Goal: Information Seeking & Learning: Learn about a topic

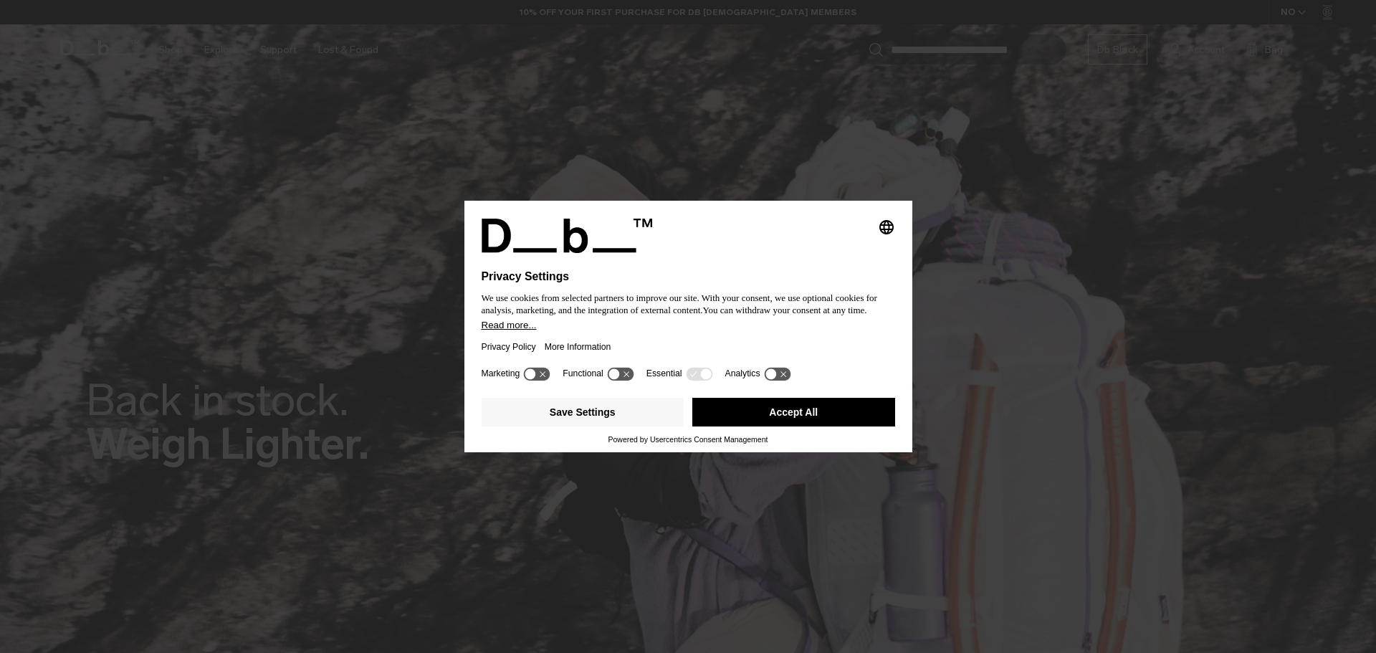
click at [849, 414] on button "Accept All" at bounding box center [793, 412] width 203 height 29
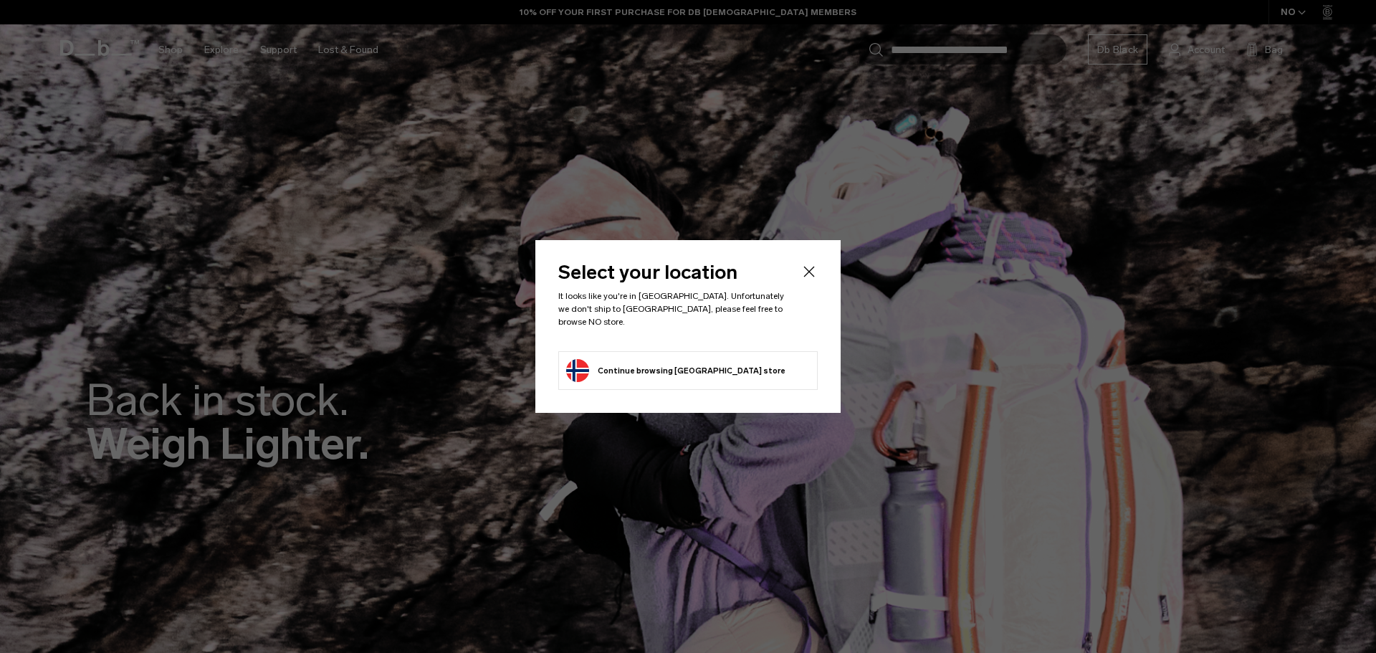
click at [801, 278] on icon "Close" at bounding box center [809, 271] width 17 height 17
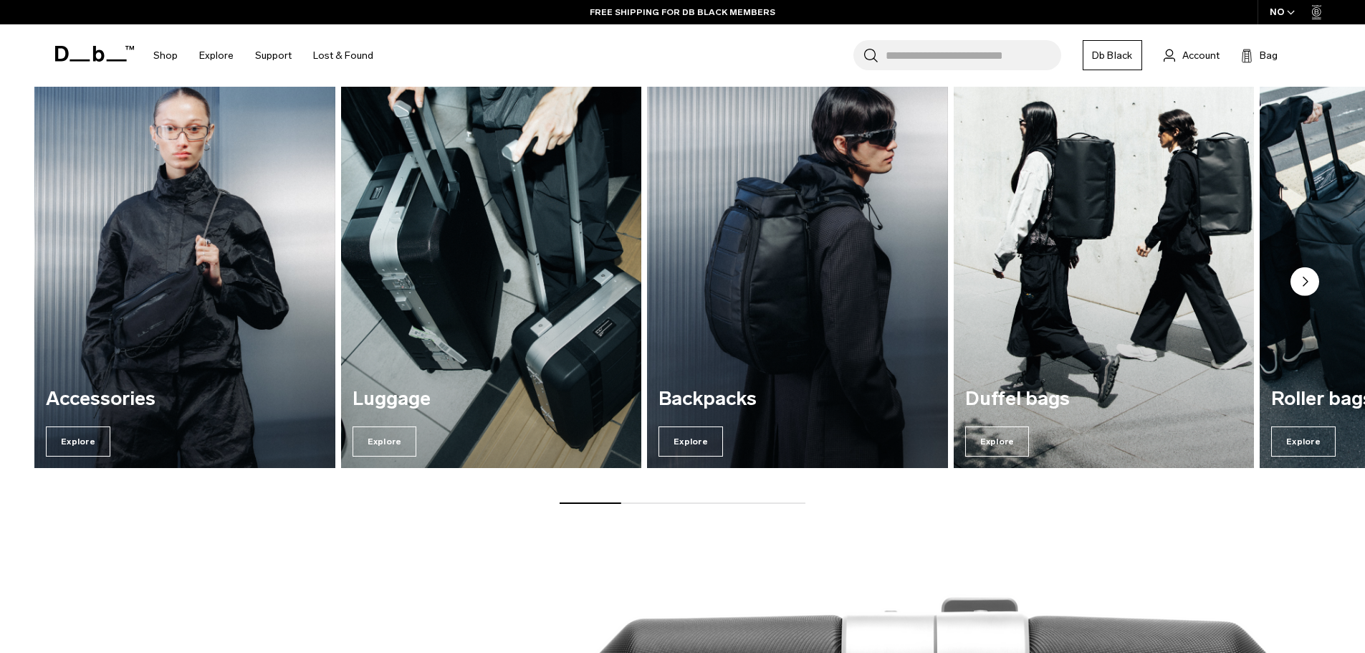
scroll to position [2078, 0]
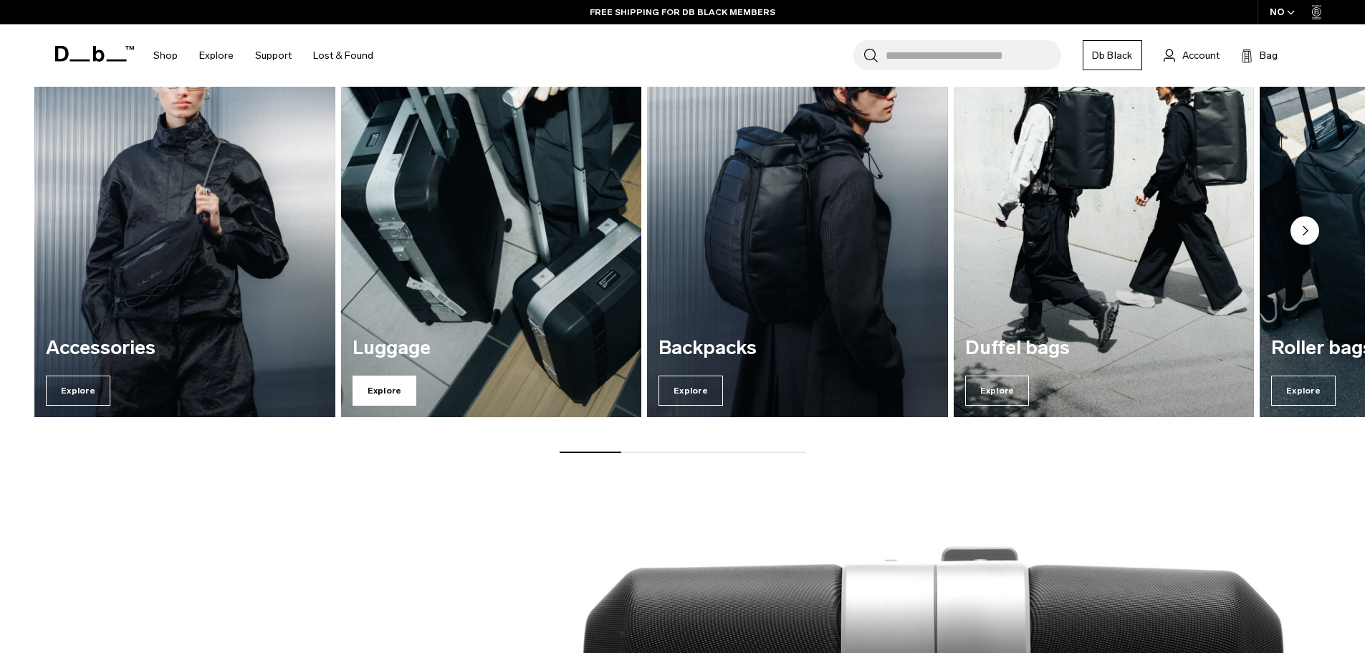
click at [394, 386] on span "Explore" at bounding box center [385, 391] width 65 height 30
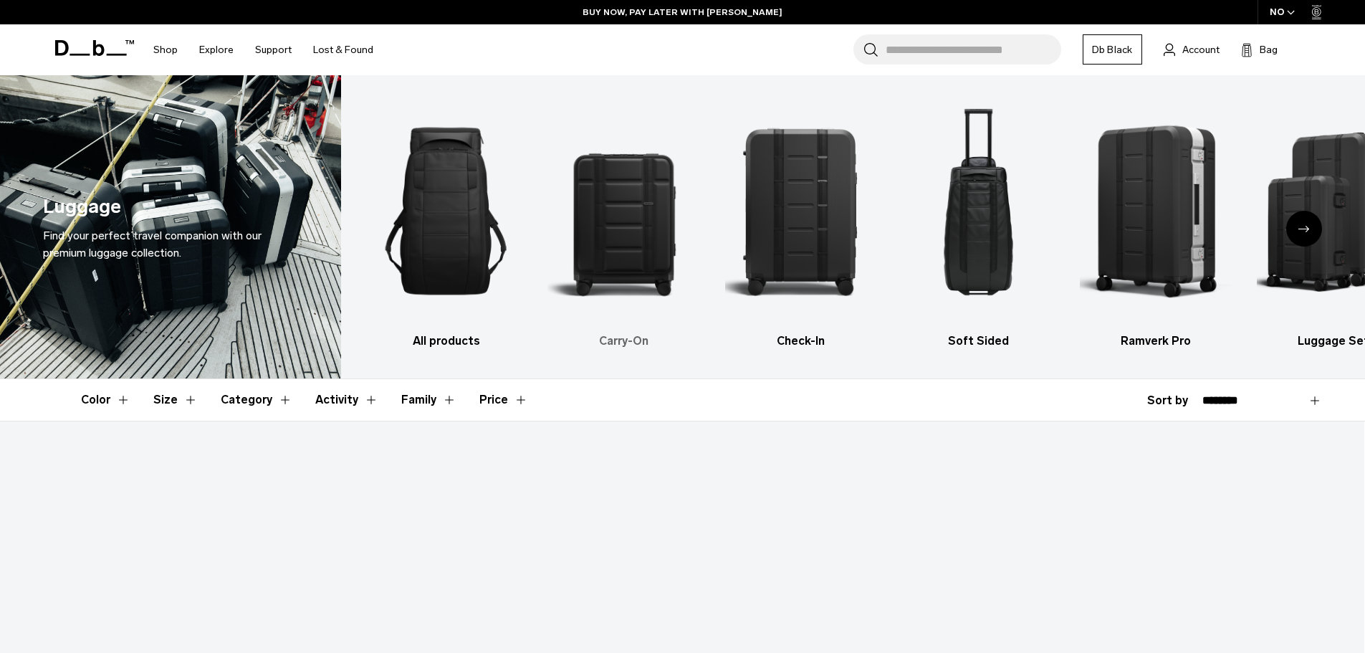
click at [621, 205] on img "2 / 6" at bounding box center [624, 211] width 153 height 229
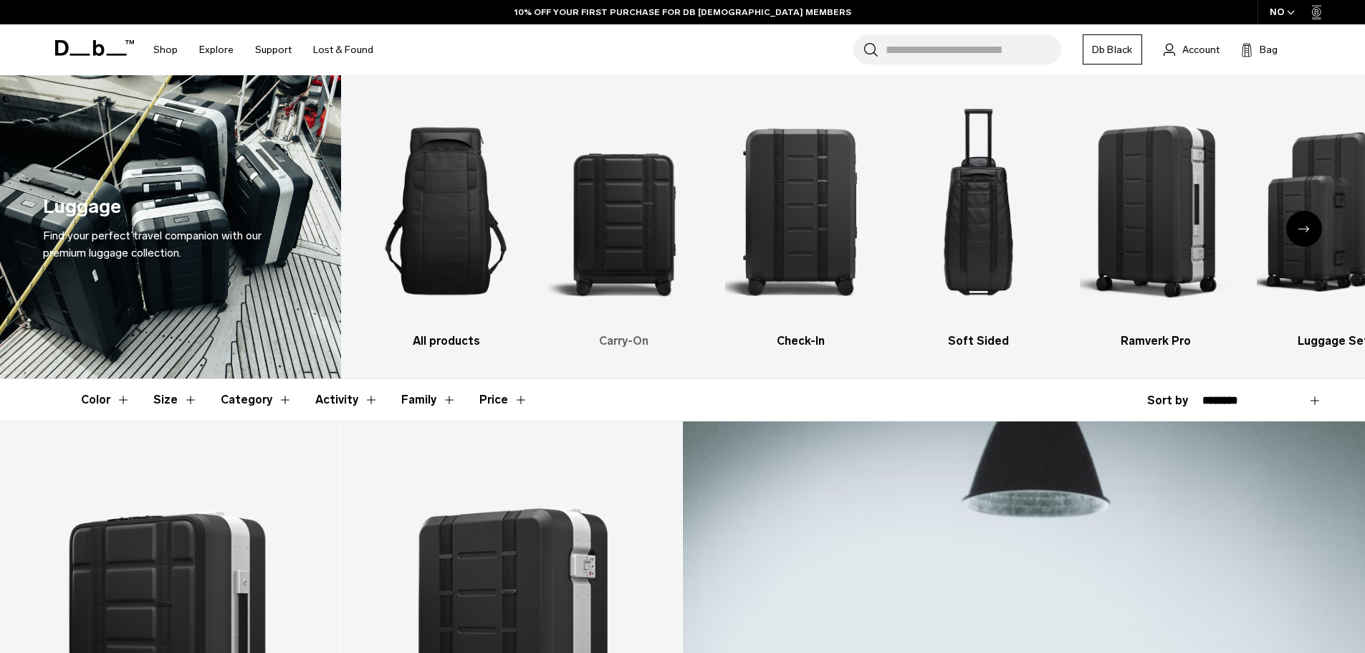
click at [627, 224] on img "2 / 6" at bounding box center [624, 211] width 153 height 229
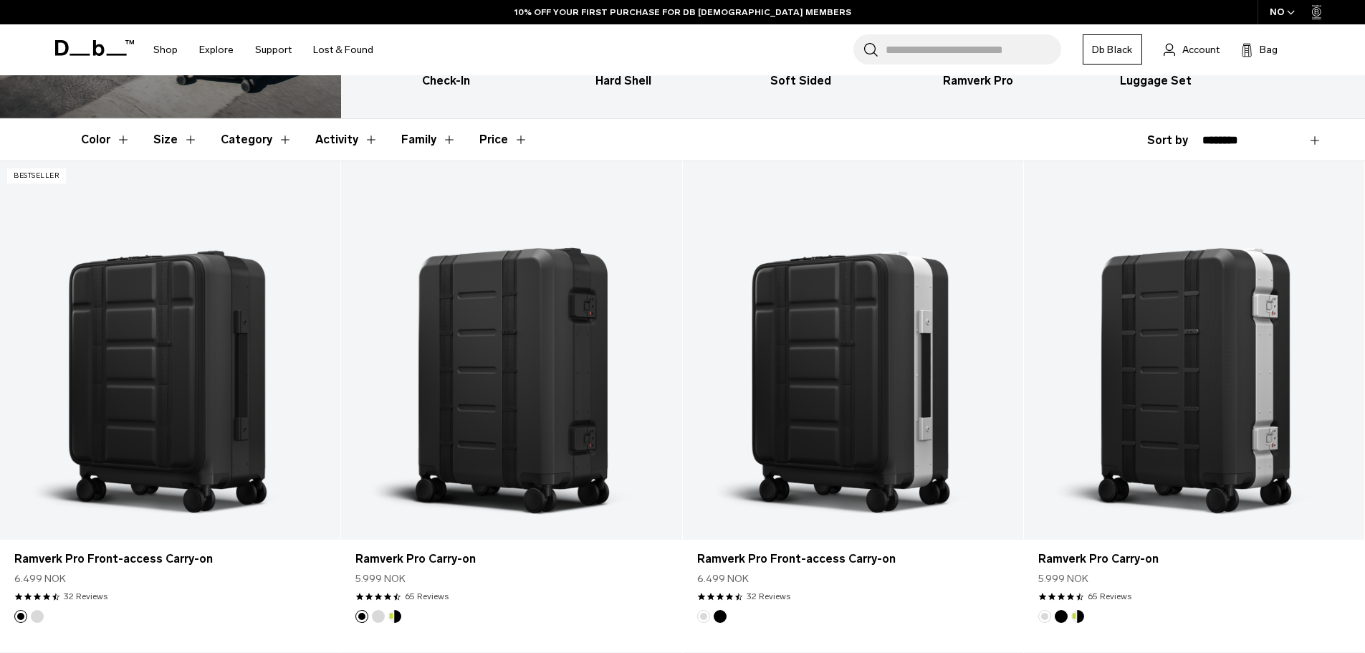
scroll to position [287, 0]
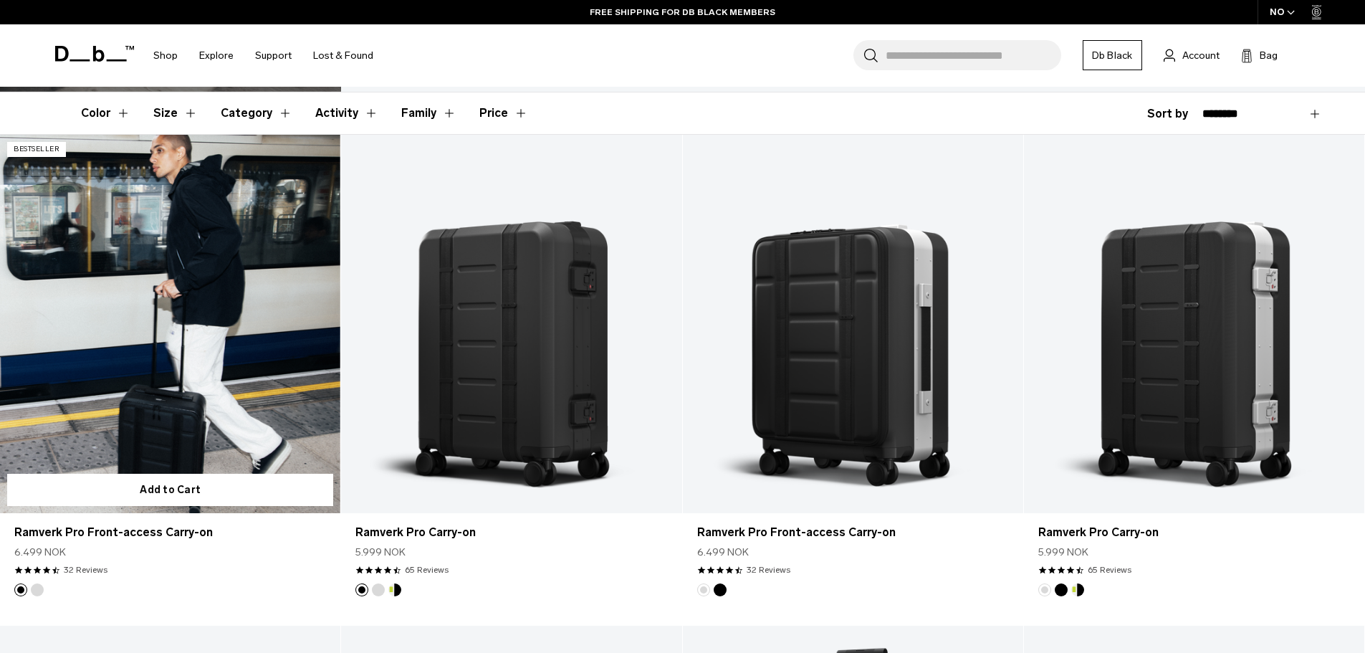
click at [188, 325] on link "Ramverk Pro Front-access Carry-on" at bounding box center [170, 324] width 340 height 378
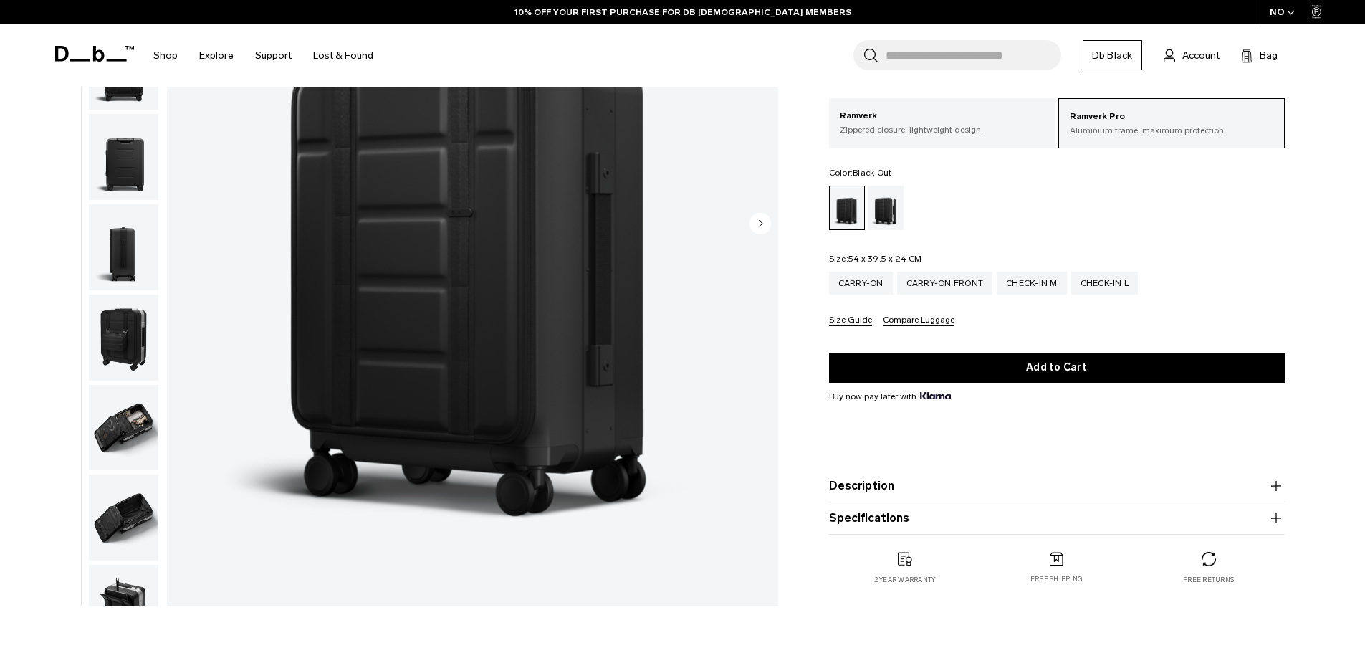
scroll to position [287, 0]
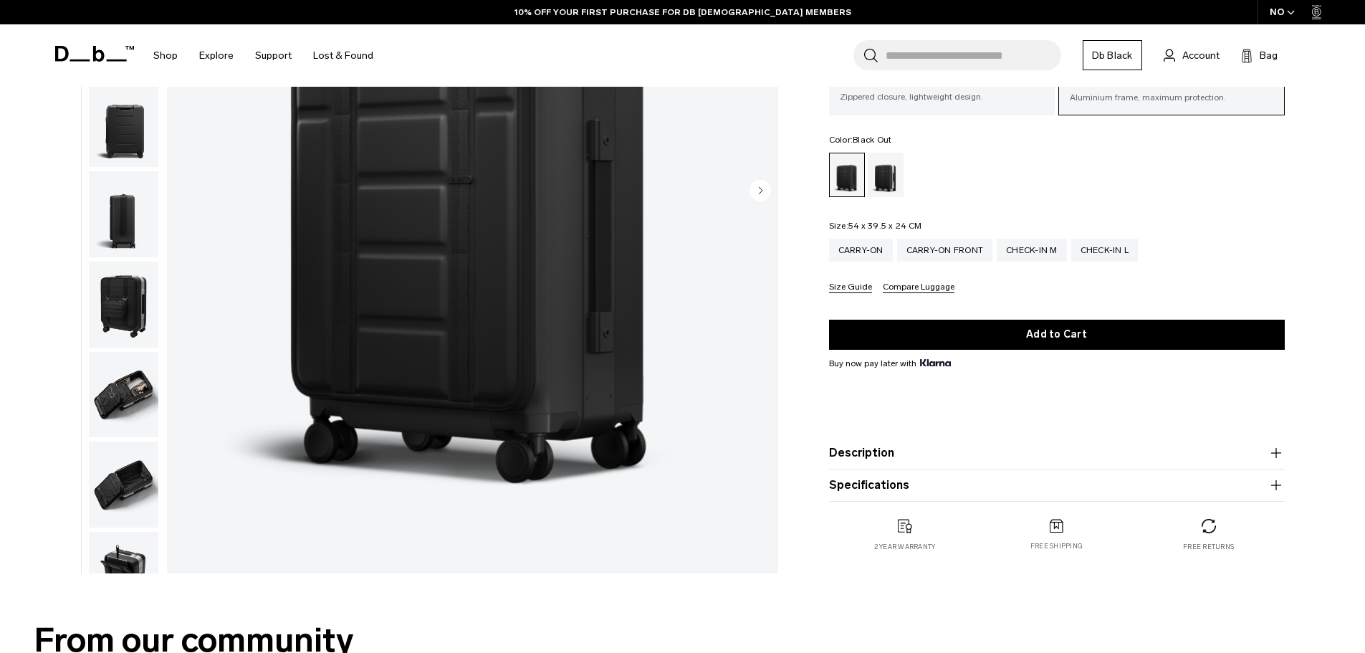
click at [891, 486] on button "Specifications" at bounding box center [1057, 485] width 456 height 17
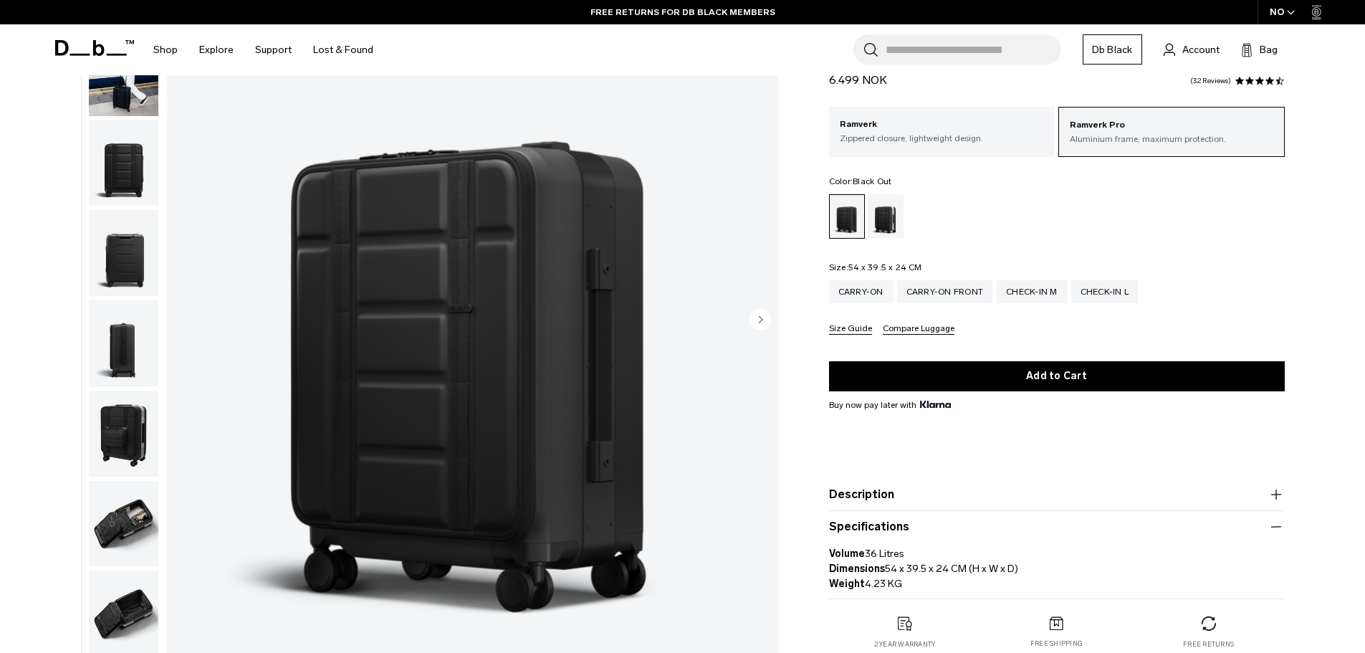
scroll to position [72, 0]
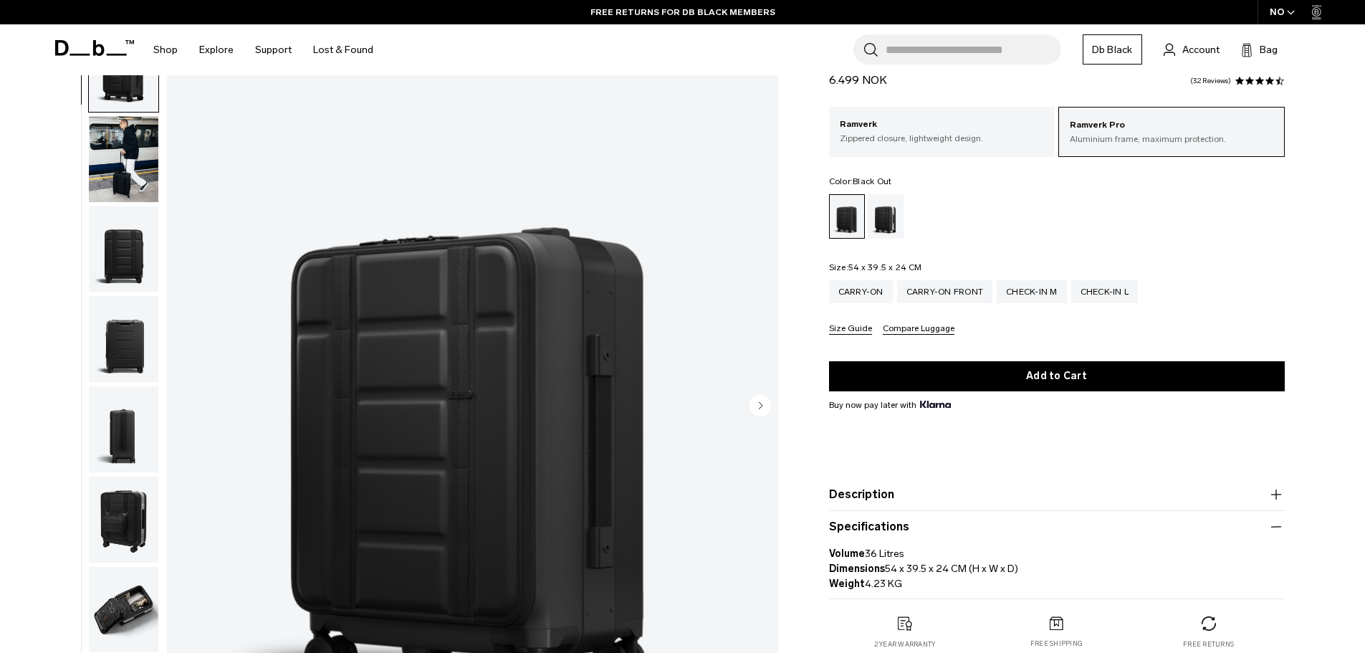
click at [93, 173] on img "button" at bounding box center [124, 159] width 70 height 86
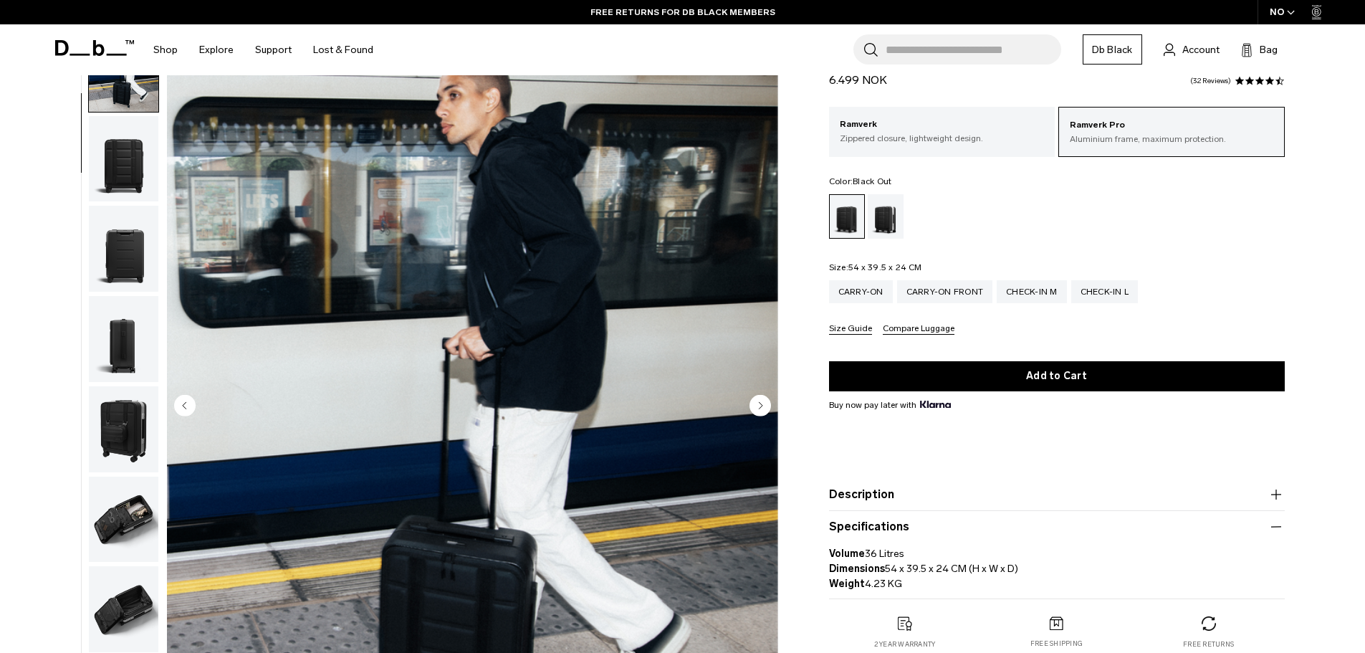
click at [131, 183] on img "button" at bounding box center [124, 159] width 70 height 86
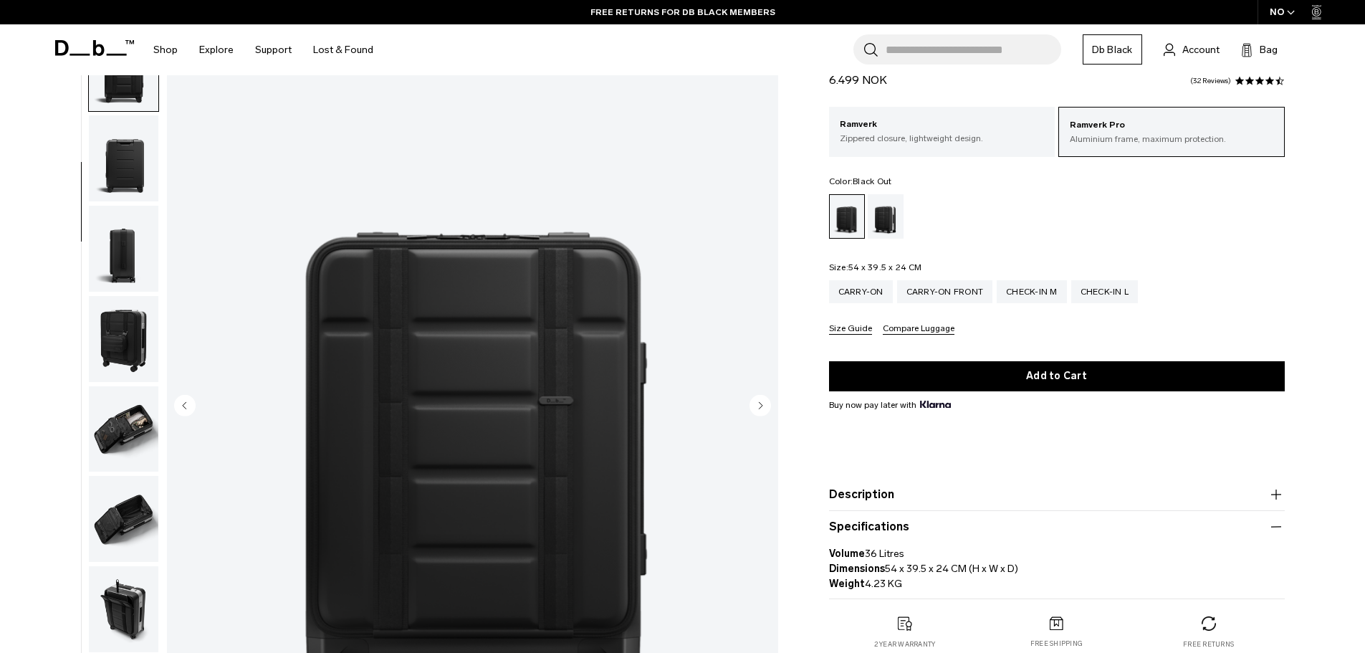
click at [131, 183] on img "button" at bounding box center [124, 158] width 70 height 86
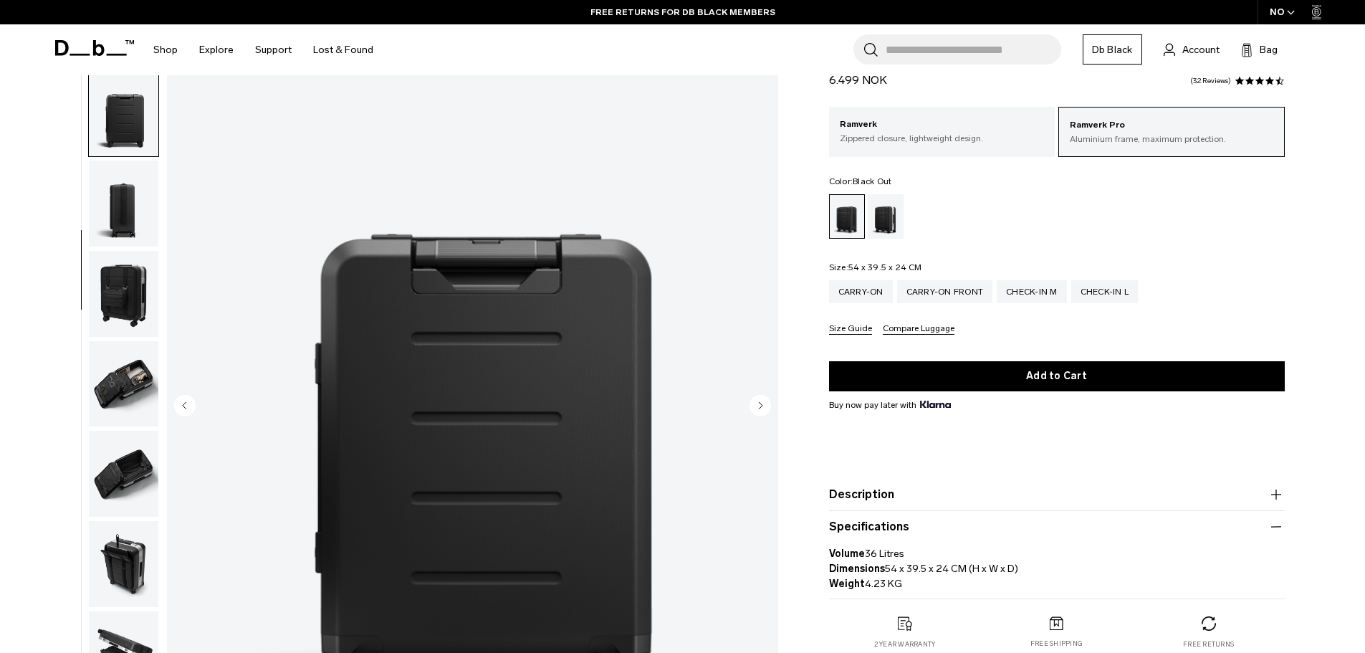
click at [131, 183] on img "button" at bounding box center [124, 204] width 70 height 86
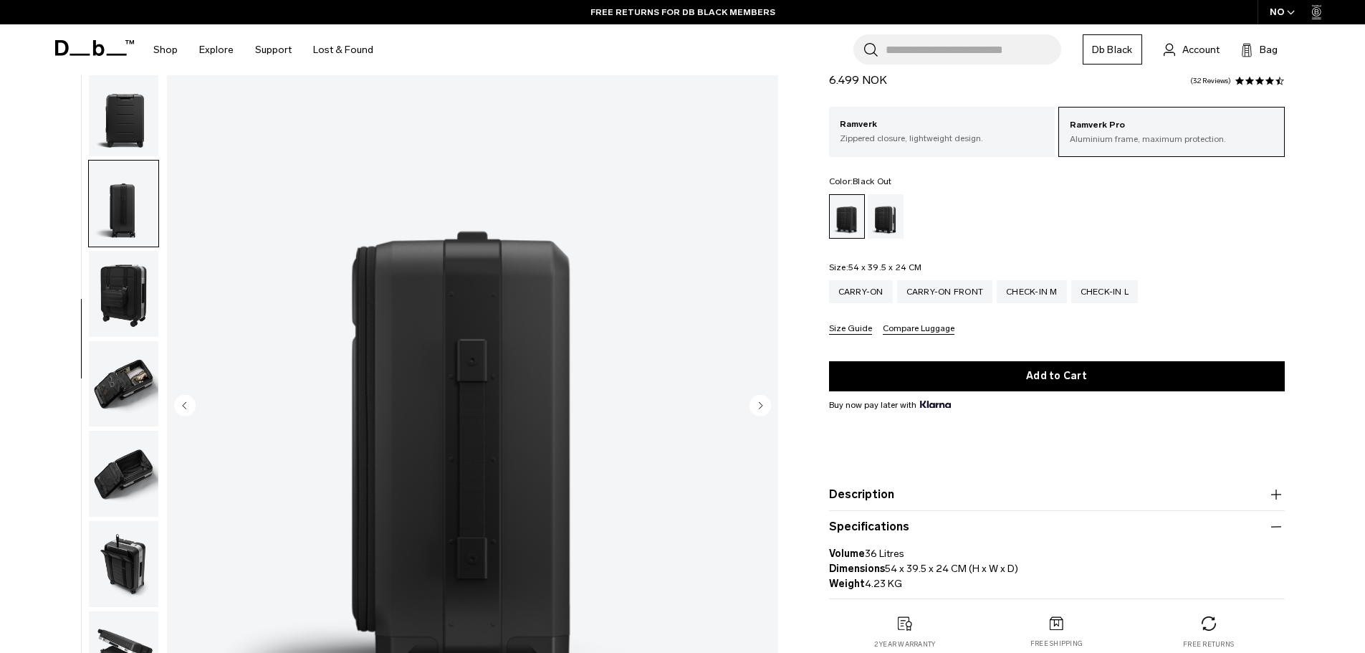
click at [117, 221] on img "button" at bounding box center [124, 204] width 70 height 86
click at [122, 280] on img "button" at bounding box center [124, 294] width 70 height 86
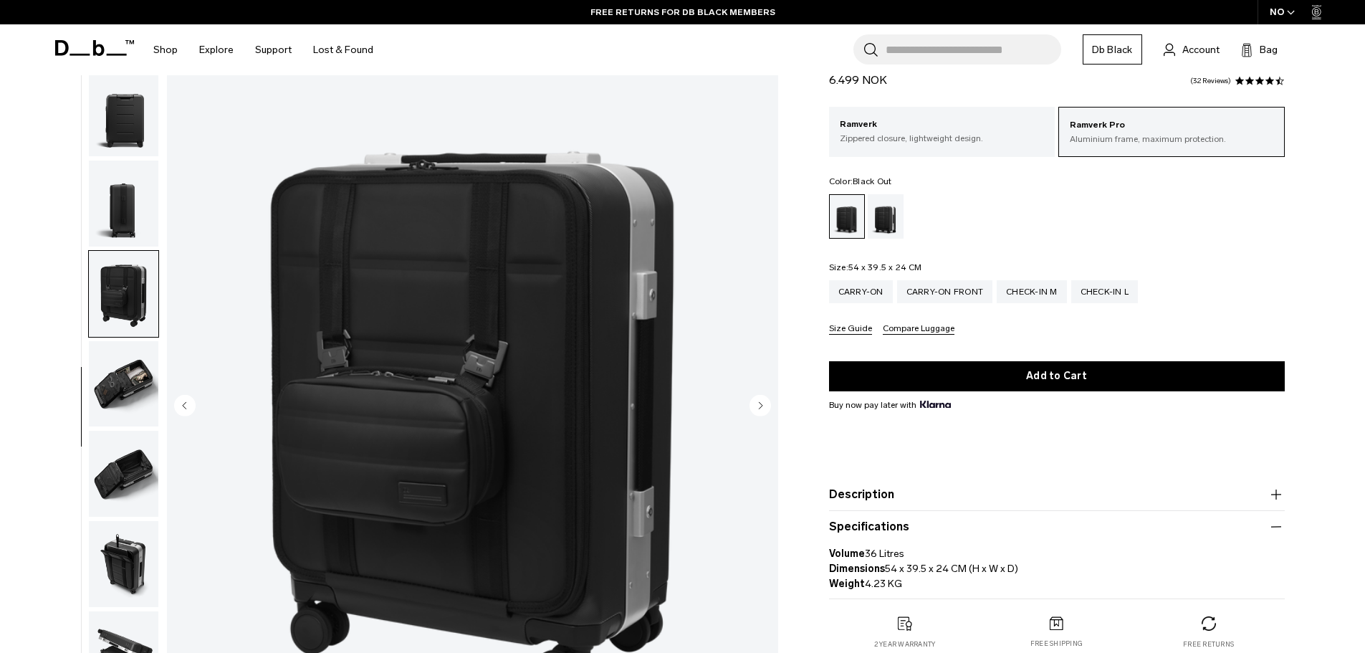
click at [145, 382] on img "button" at bounding box center [124, 384] width 70 height 86
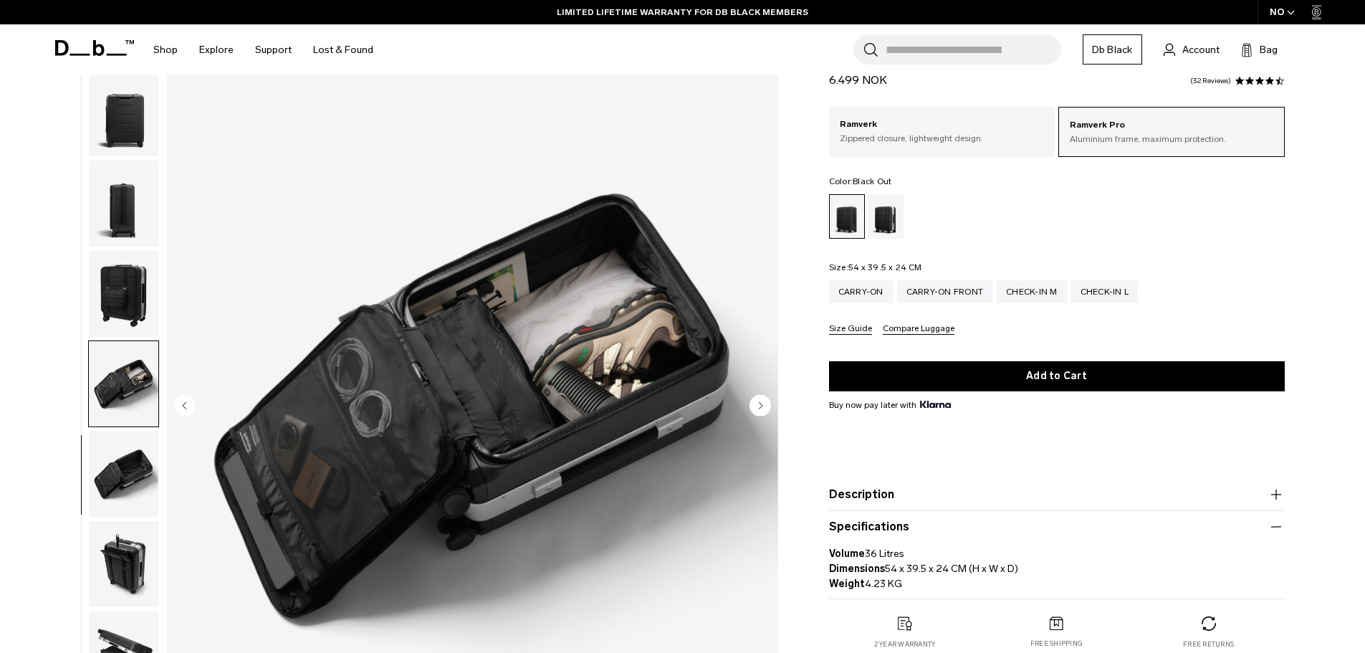
click at [153, 280] on img "button" at bounding box center [124, 294] width 70 height 86
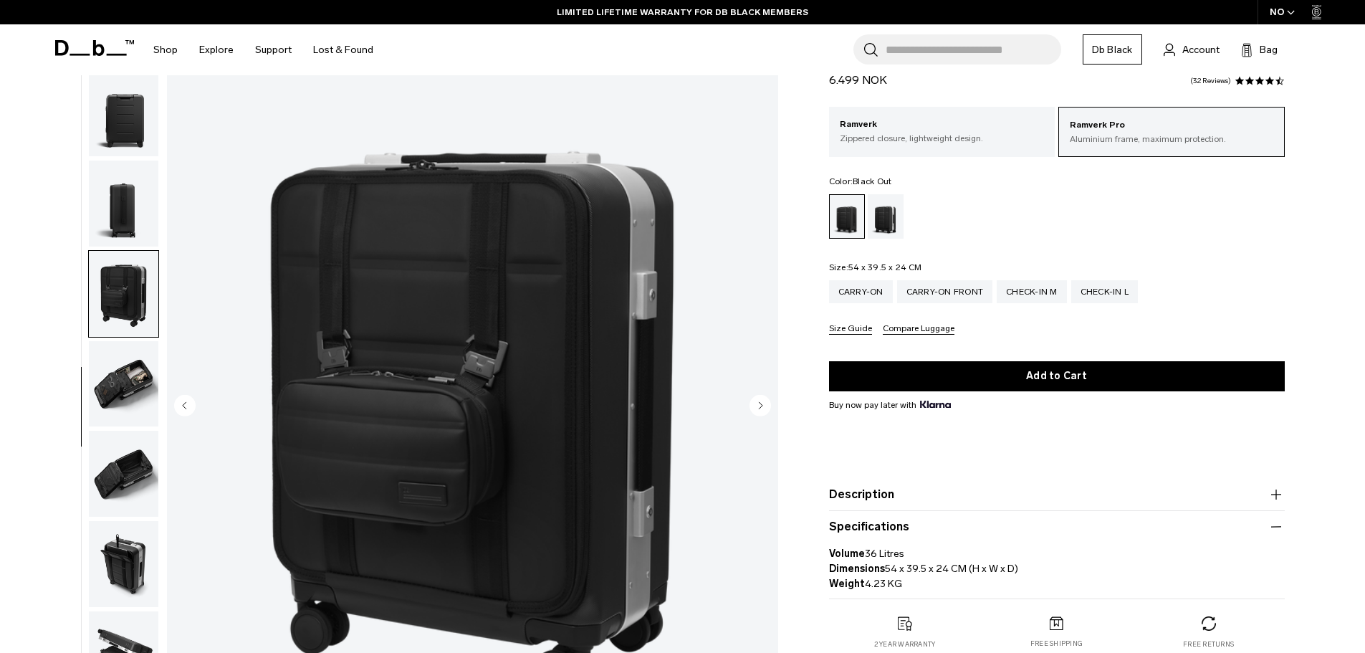
click at [117, 393] on img "button" at bounding box center [124, 384] width 70 height 86
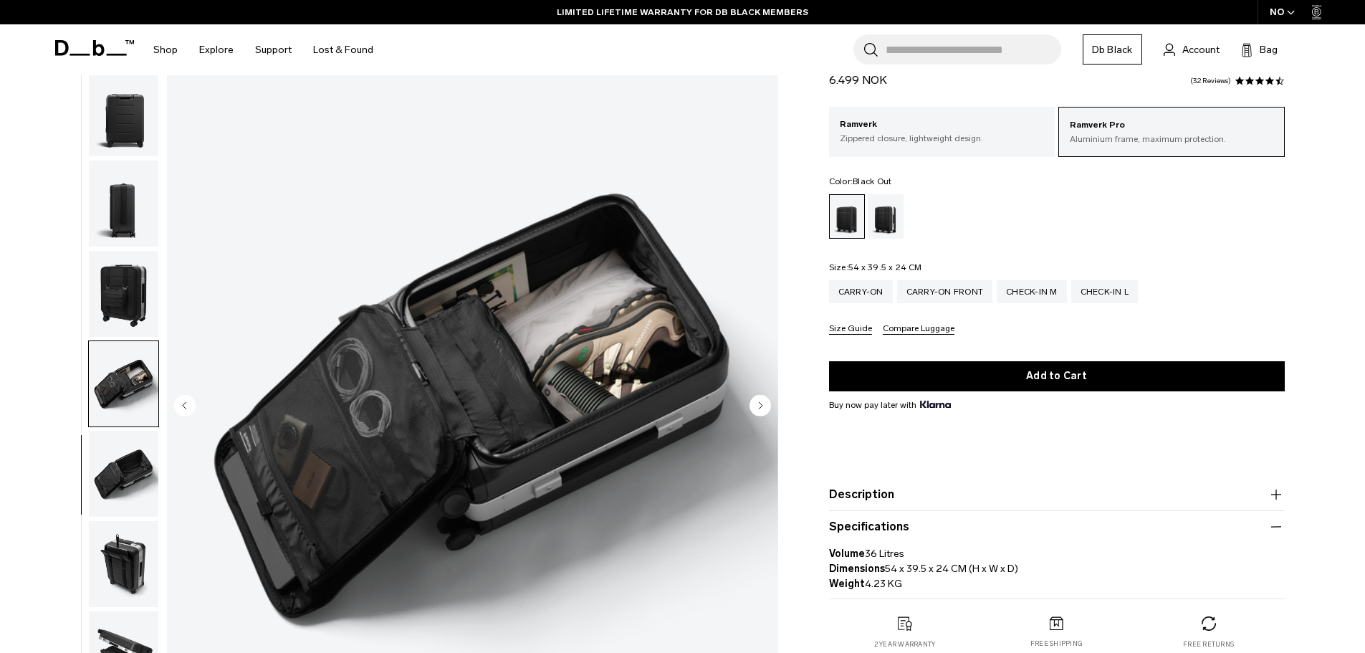
click at [120, 452] on img "button" at bounding box center [124, 474] width 70 height 86
